Goal: Task Accomplishment & Management: Use online tool/utility

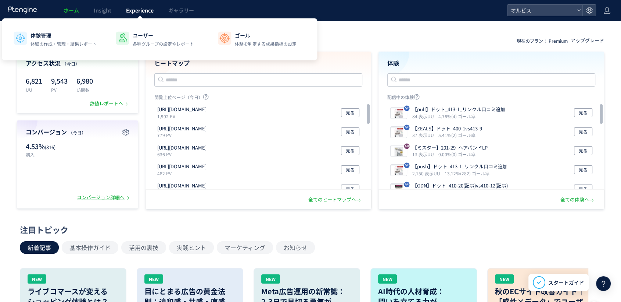
click at [128, 14] on link "Experience" at bounding box center [140, 10] width 42 height 21
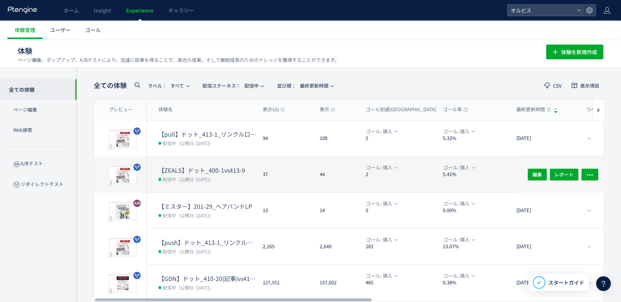
click at [242, 164] on div "【ZEALS】ドット_400-1vs413-9 配信中 (公開日: [DATE])" at bounding box center [202, 174] width 110 height 36
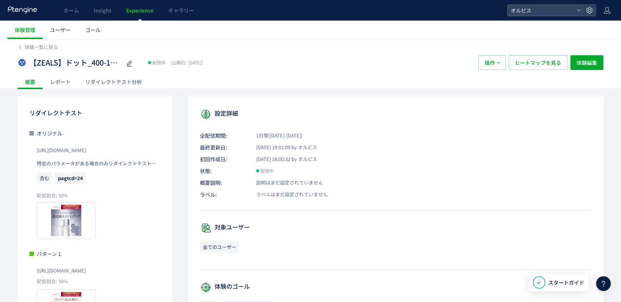
click at [125, 75] on div "リダイレクトテスト分析" at bounding box center [113, 81] width 71 height 15
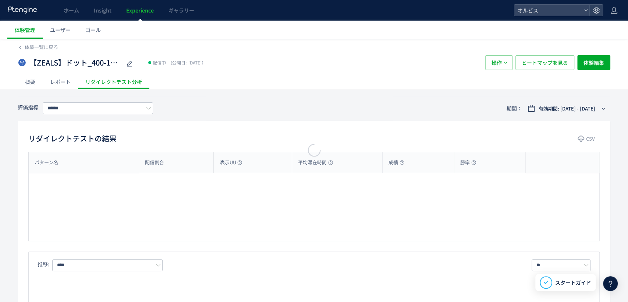
type input "**"
